Goal: Find specific page/section: Find specific page/section

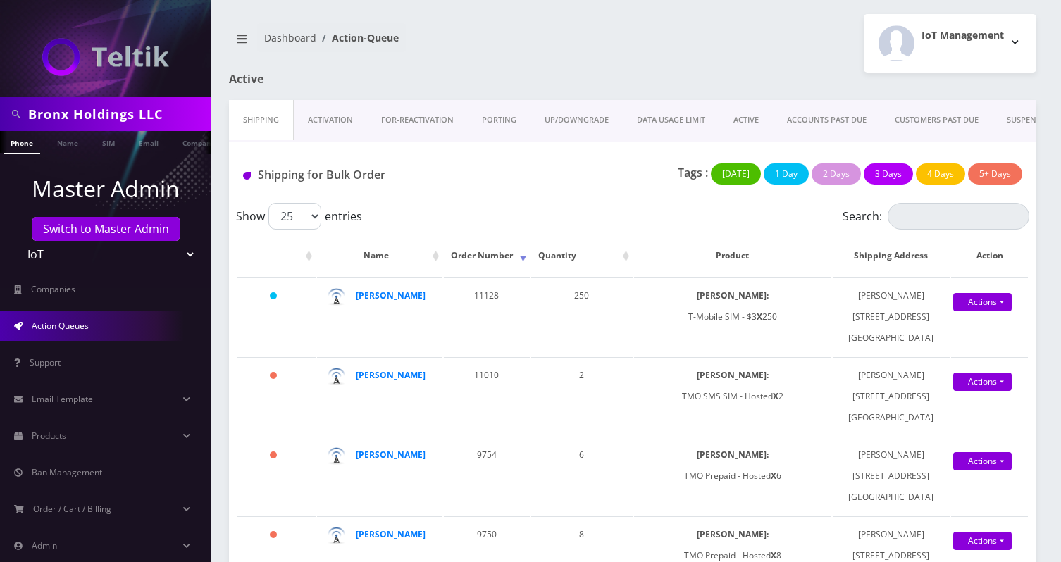
click at [175, 102] on input "Bronx Holdings LLC" at bounding box center [118, 114] width 180 height 27
paste input "TLD Ticketing Group"
type input "TLD Ticketing Group LLC"
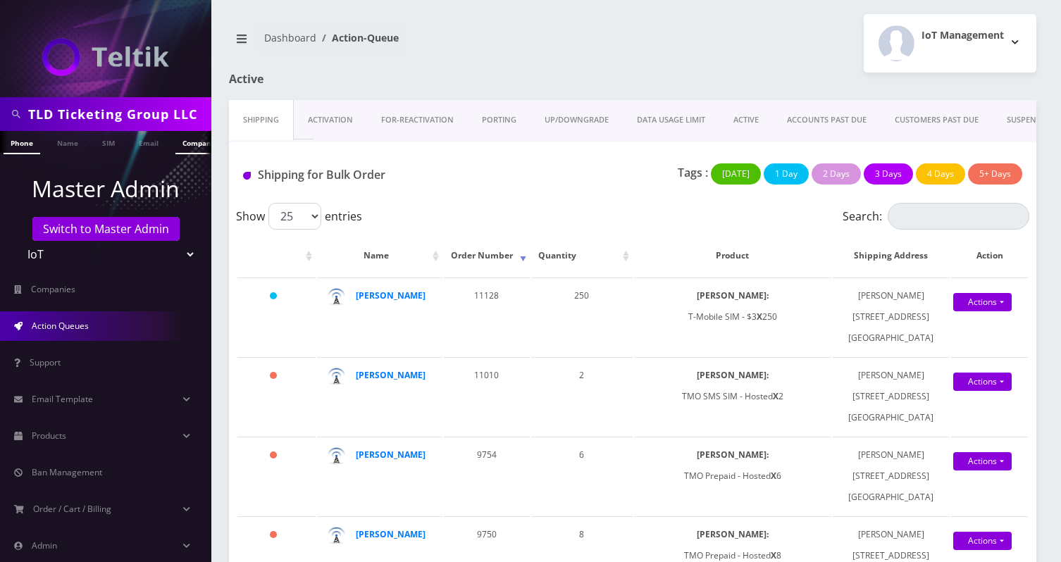
click at [182, 145] on link "Company" at bounding box center [198, 142] width 47 height 23
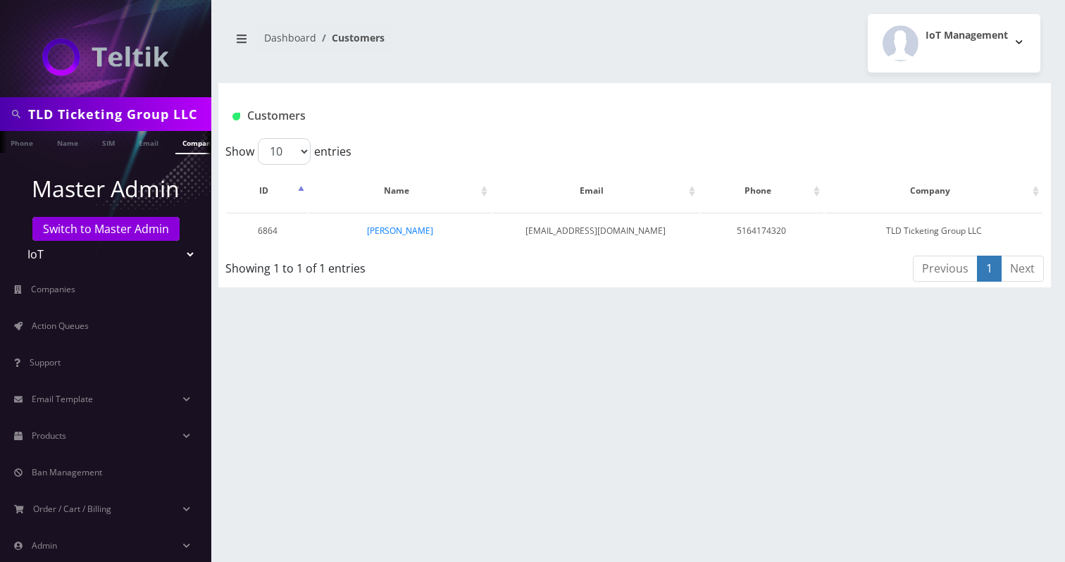
scroll to position [0, 7]
click at [394, 231] on link "[PERSON_NAME]" at bounding box center [400, 231] width 66 height 12
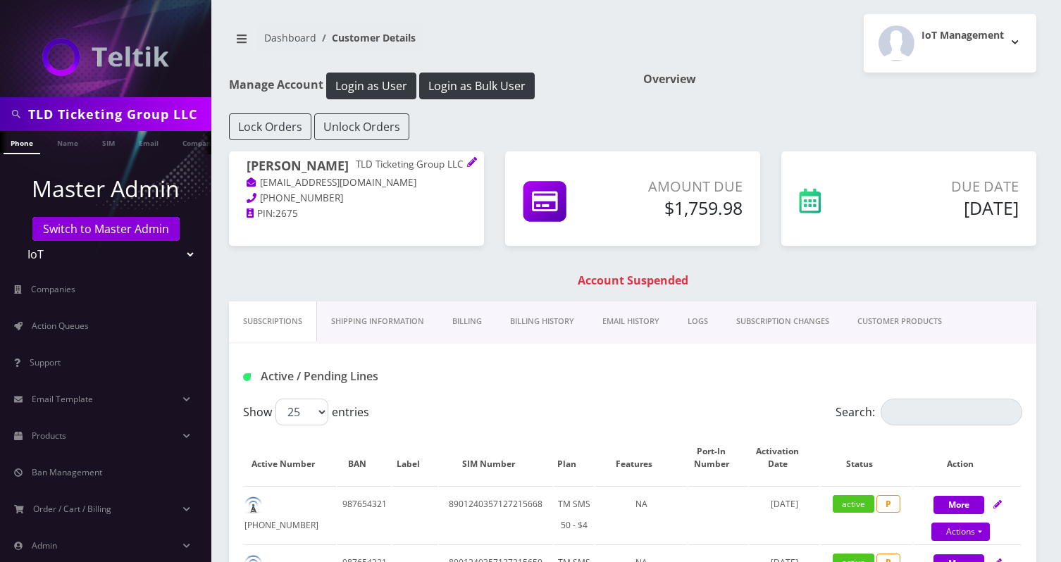
click at [539, 306] on link "Billing History" at bounding box center [542, 321] width 92 height 40
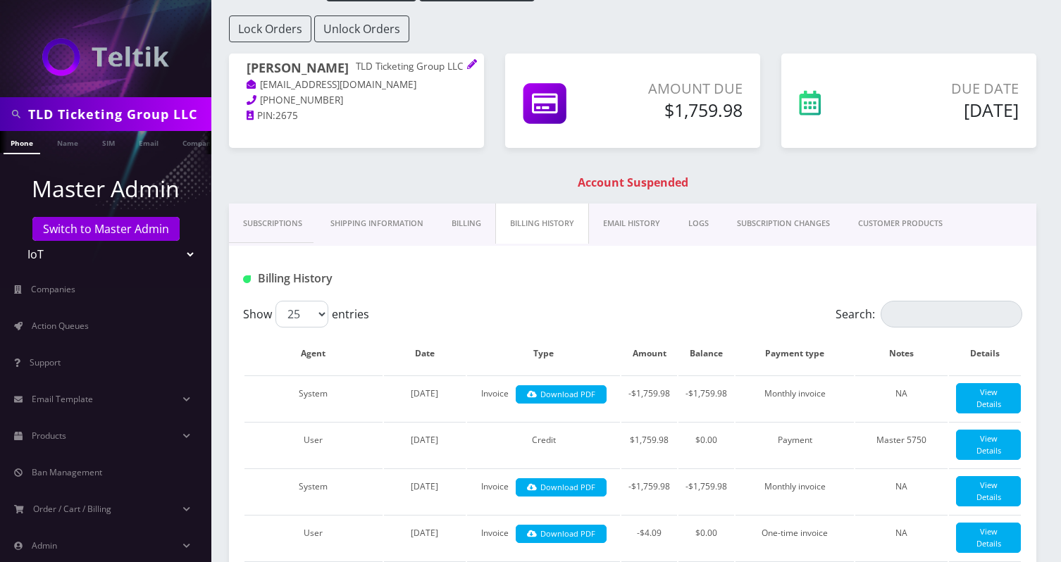
scroll to position [113, 0]
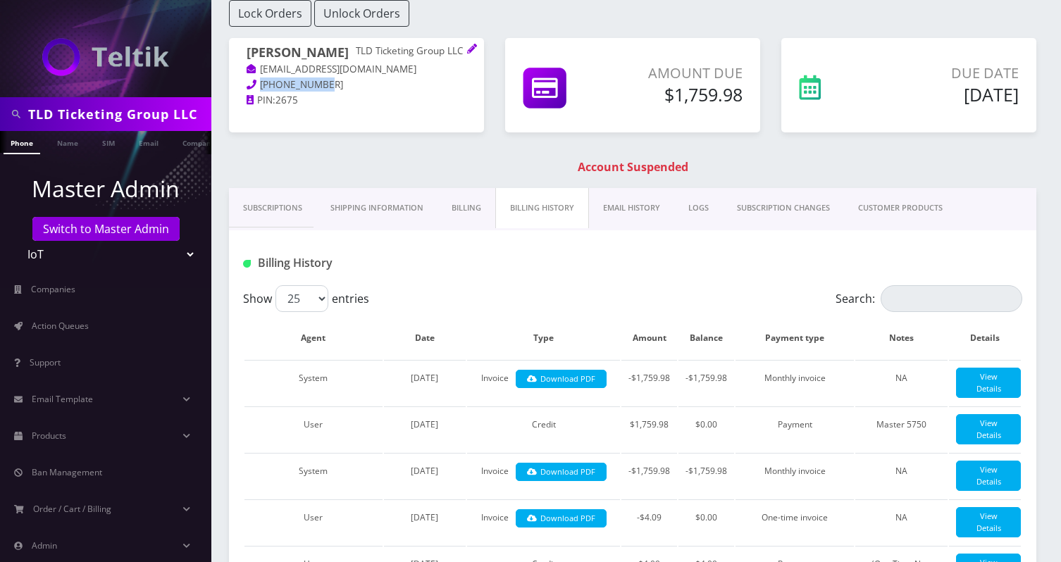
drag, startPoint x: 328, startPoint y: 97, endPoint x: 255, endPoint y: 96, distance: 73.3
click at [255, 93] on p "516-417-4320" at bounding box center [356, 84] width 220 height 15
copy span "516-417-4320"
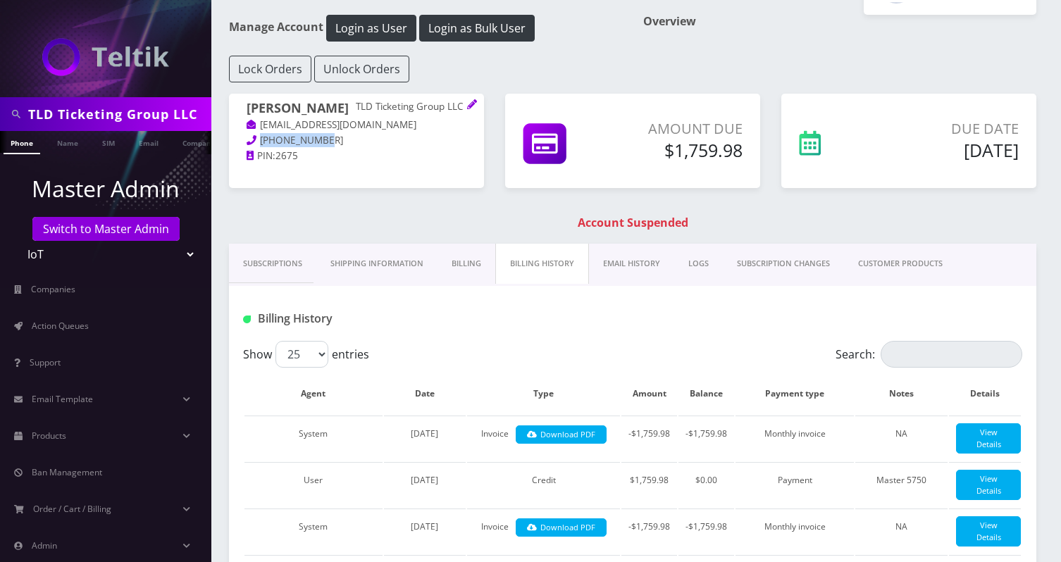
scroll to position [0, 0]
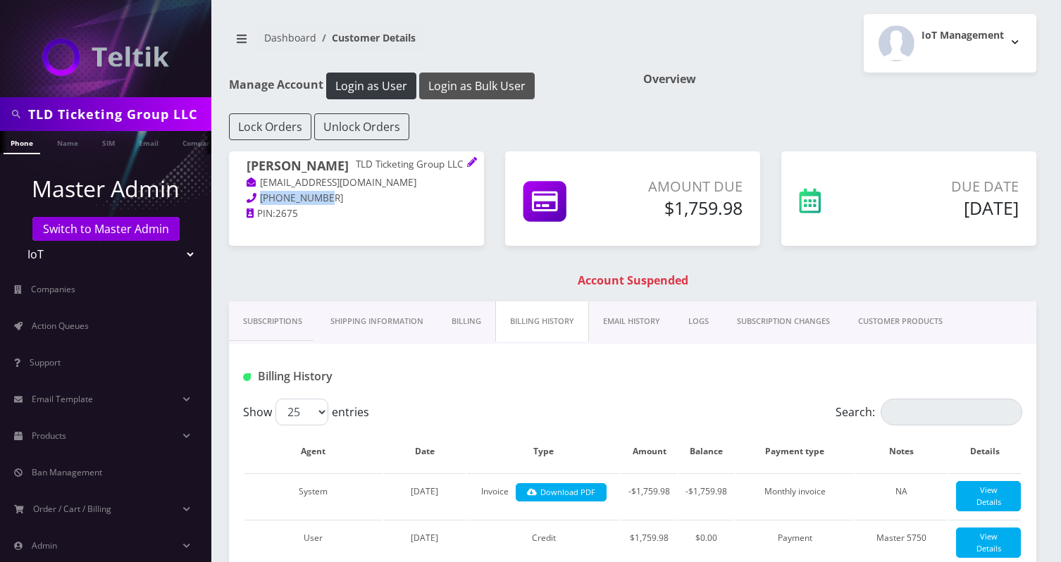
click at [498, 88] on button "Login as Bulk User" at bounding box center [476, 86] width 115 height 27
click at [493, 94] on button "Login as Bulk User" at bounding box center [476, 86] width 115 height 27
click at [138, 112] on input "TLD Ticketing Group LLC" at bounding box center [118, 114] width 180 height 27
paste input "[PERSON_NAME]"
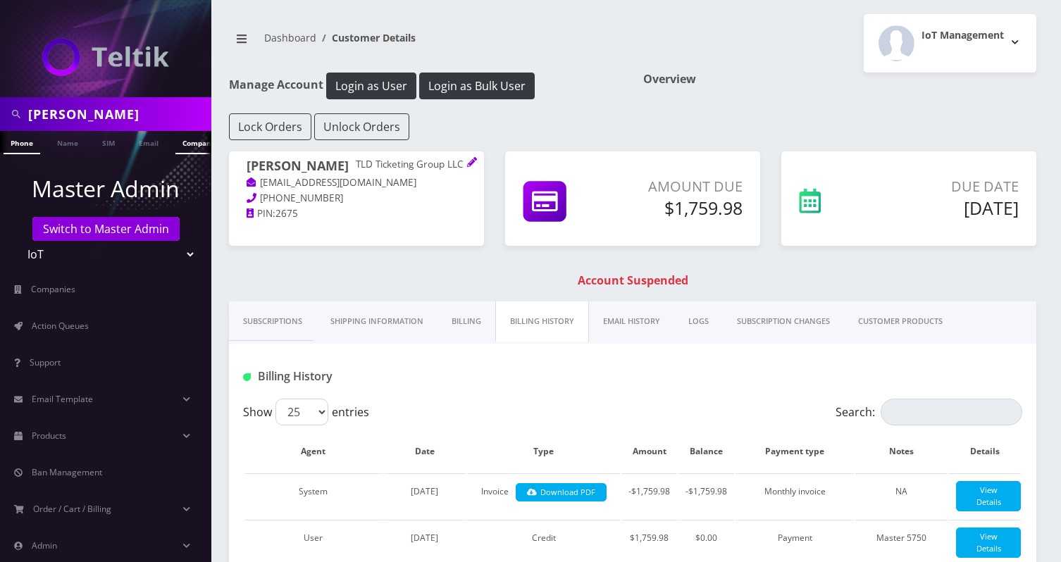
type input "[PERSON_NAME]"
click at [182, 142] on link "Company" at bounding box center [198, 142] width 47 height 23
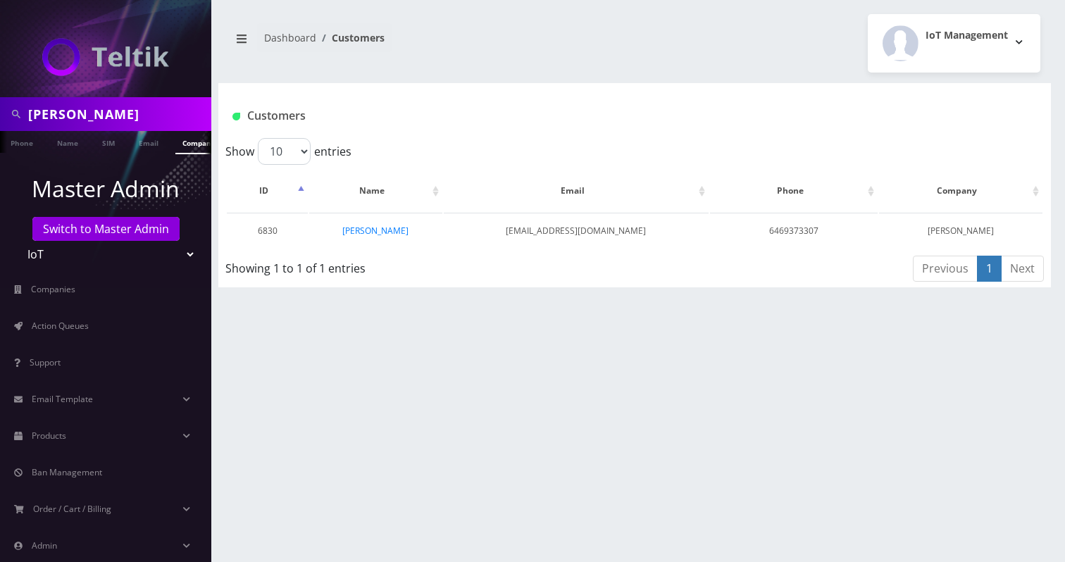
scroll to position [0, 7]
click at [380, 232] on link "[PERSON_NAME]" at bounding box center [375, 231] width 66 height 12
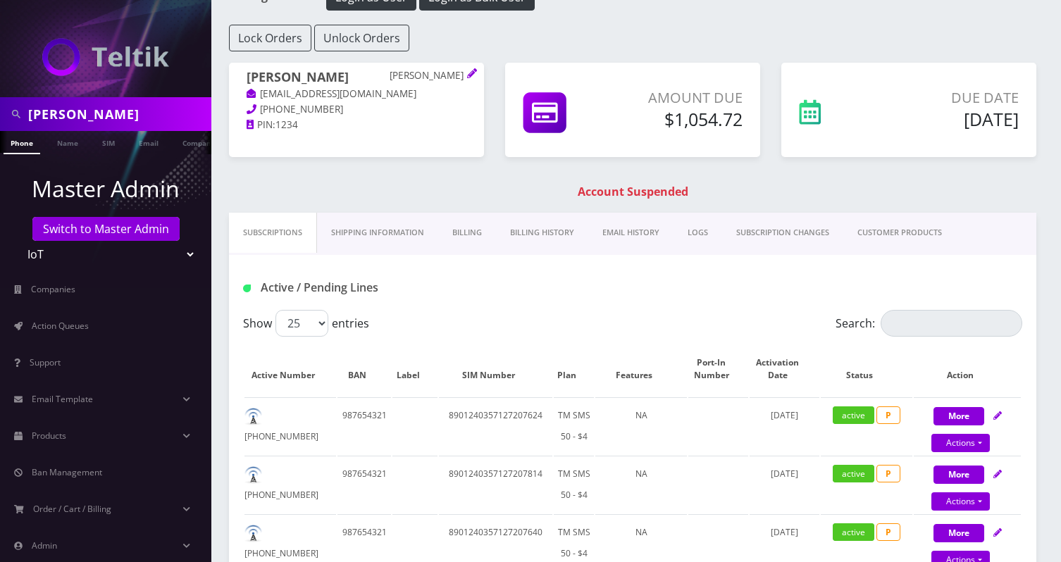
scroll to position [62, 0]
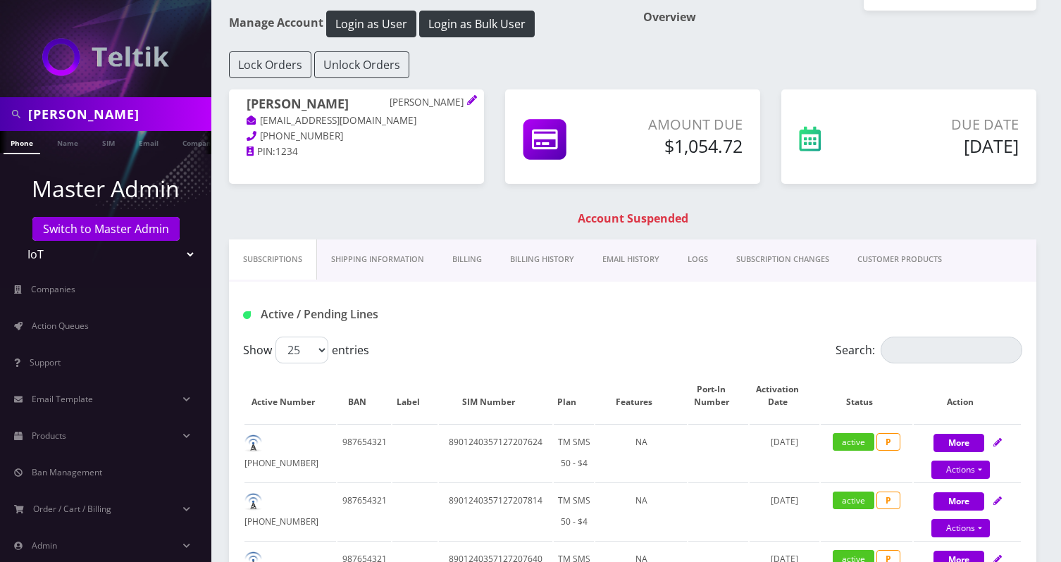
click at [537, 263] on link "Billing History" at bounding box center [542, 259] width 92 height 40
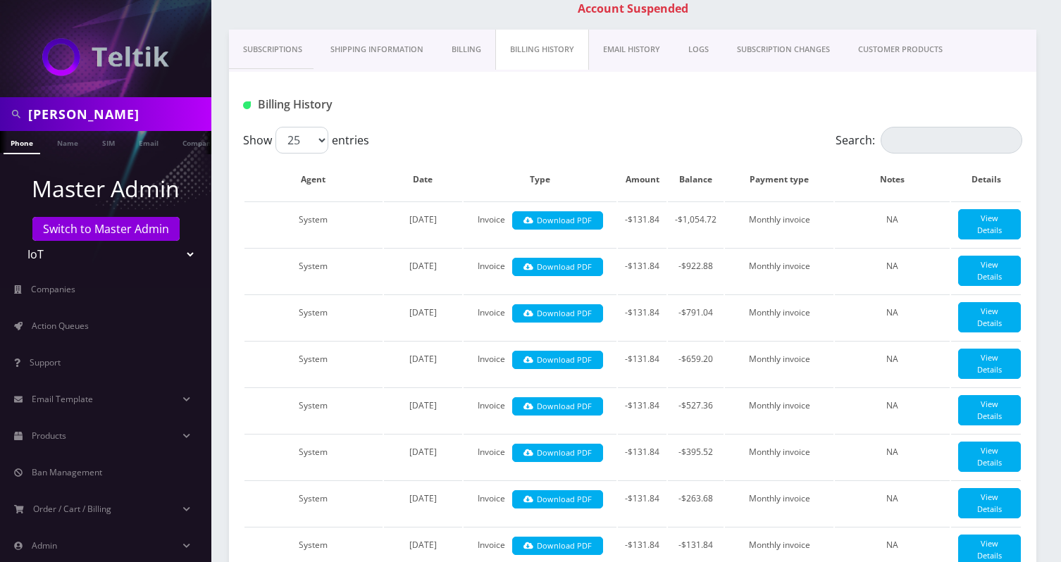
scroll to position [303, 0]
